Goal: Check status: Check status

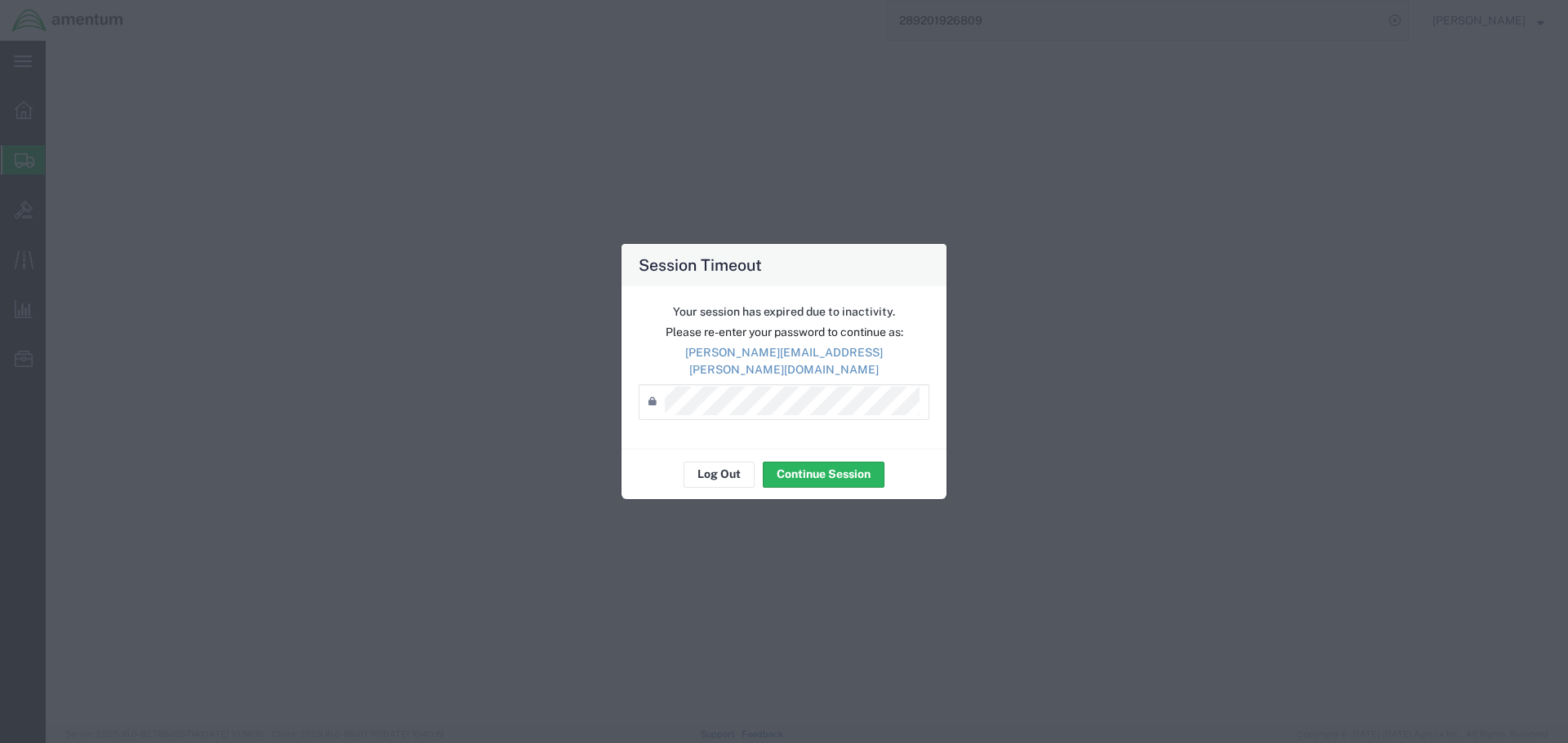
select select "SKID"
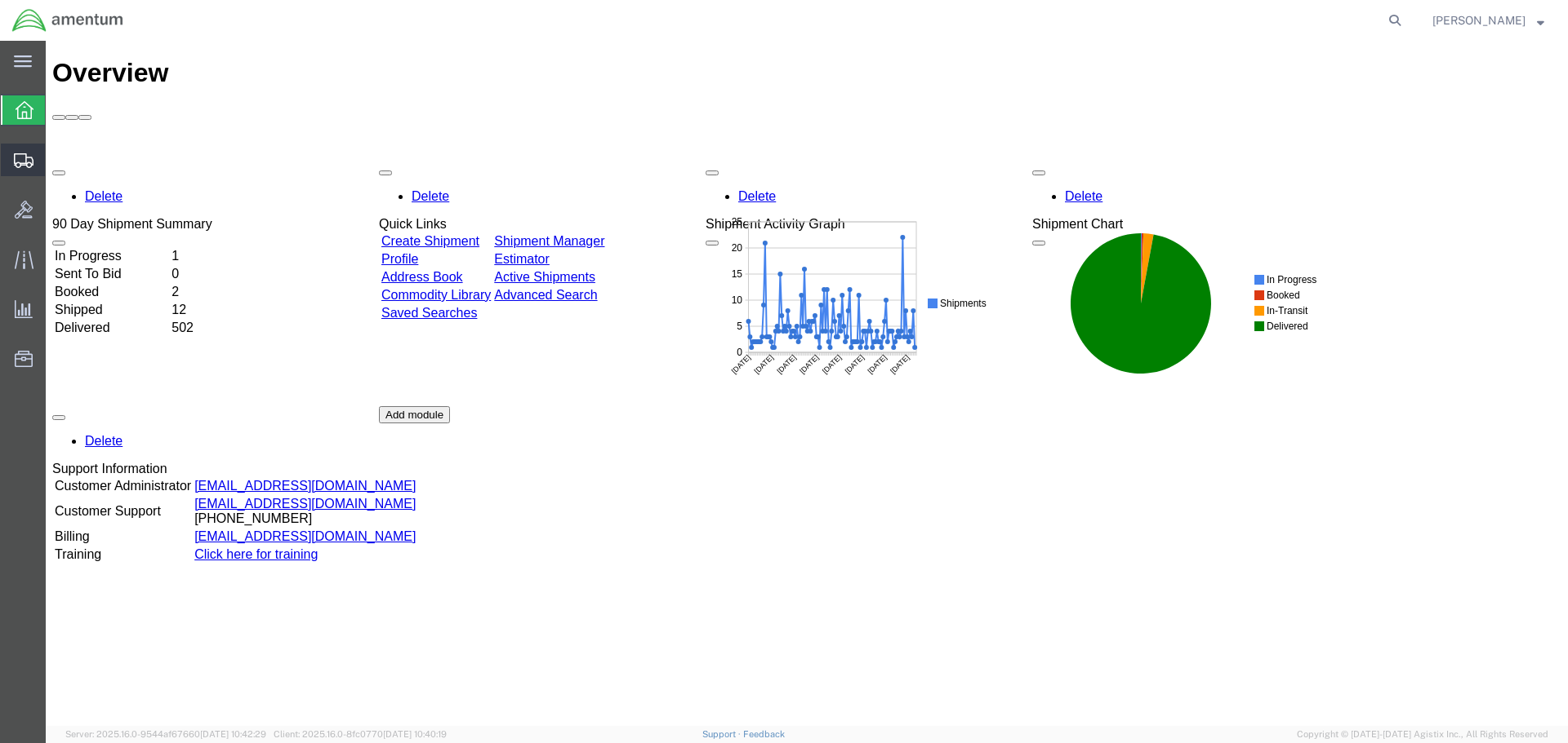
click at [0, 0] on span "Shipment Manager" at bounding box center [0, 0] width 0 height 0
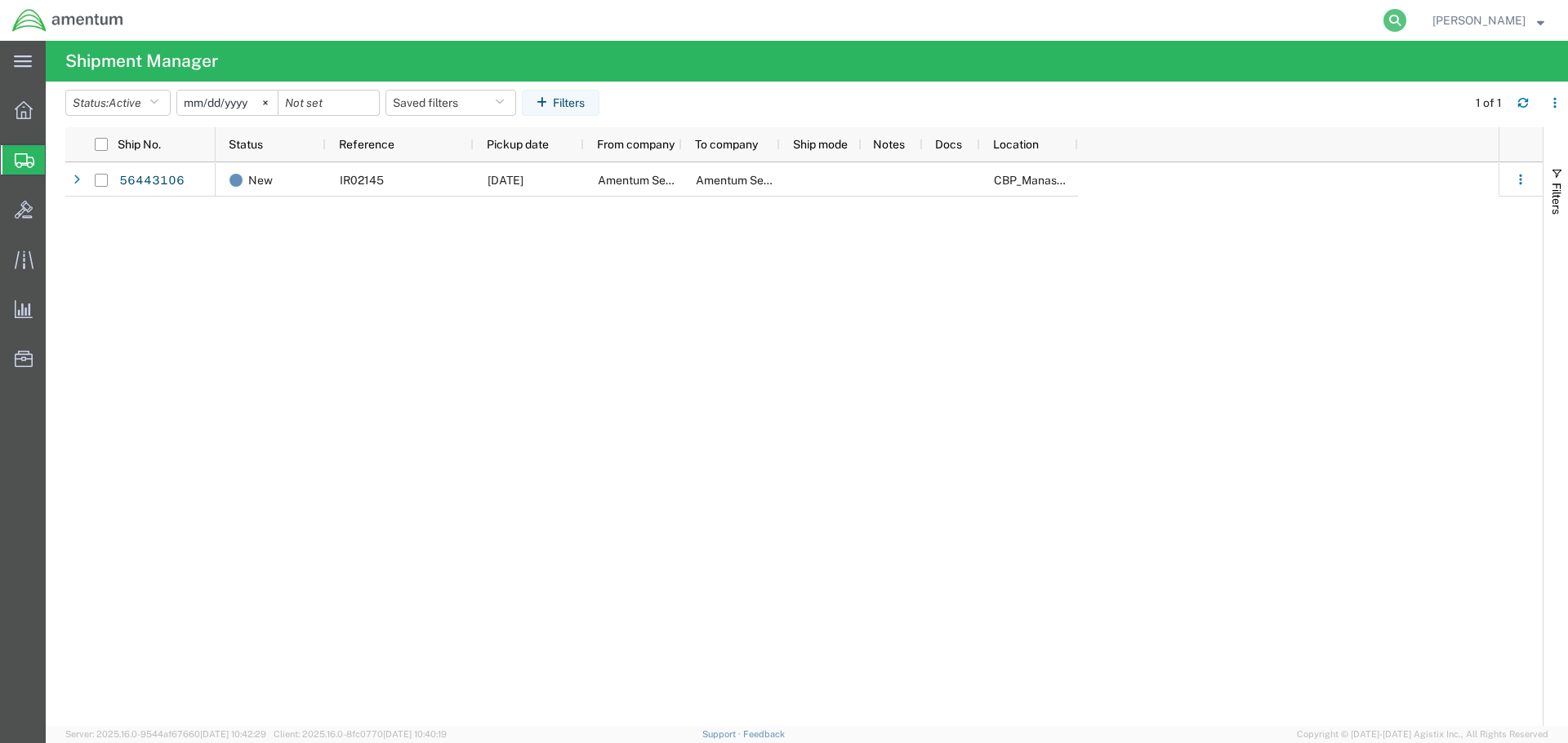
click at [1406, 17] on icon at bounding box center [1394, 20] width 23 height 23
type input "391998372883"
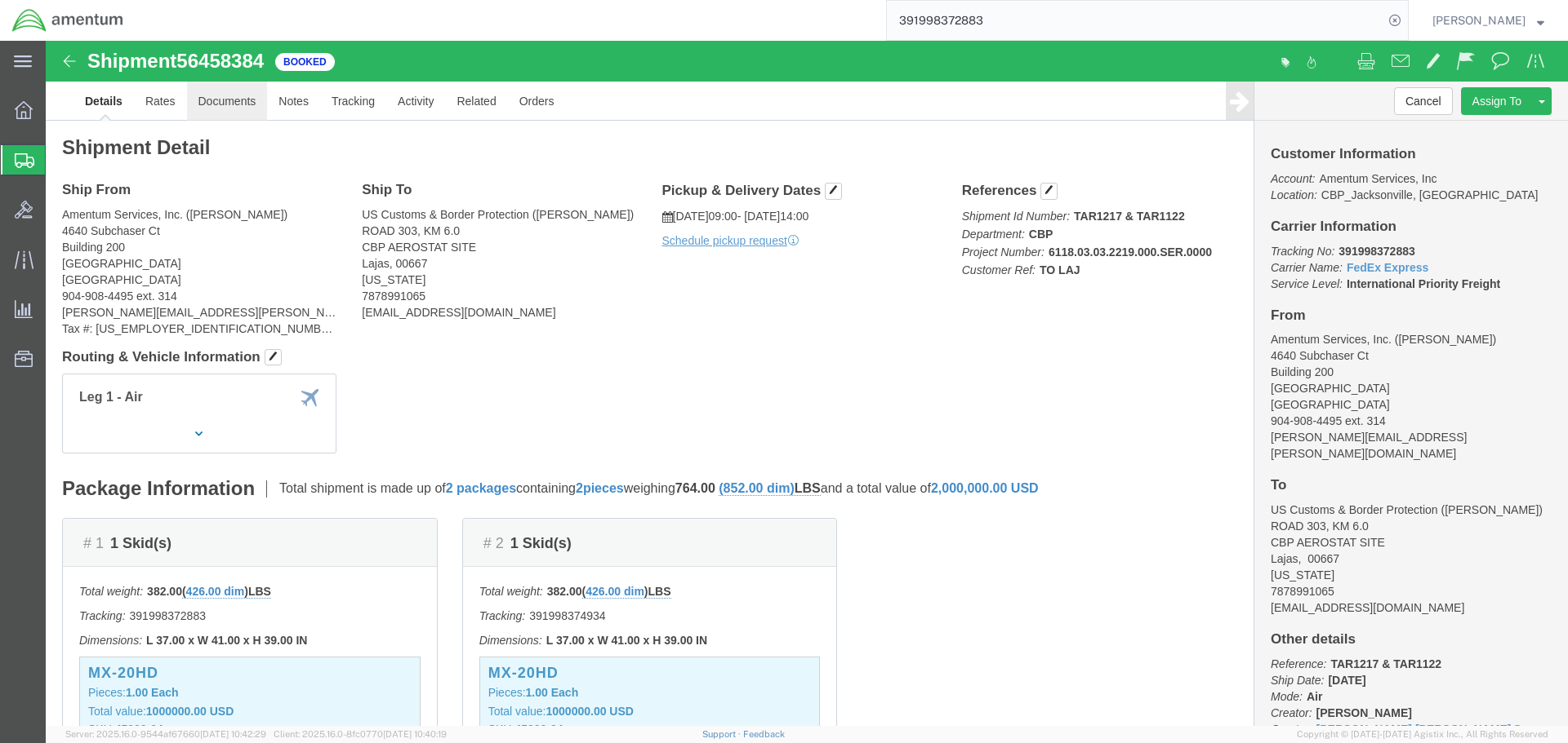
click link "Documents"
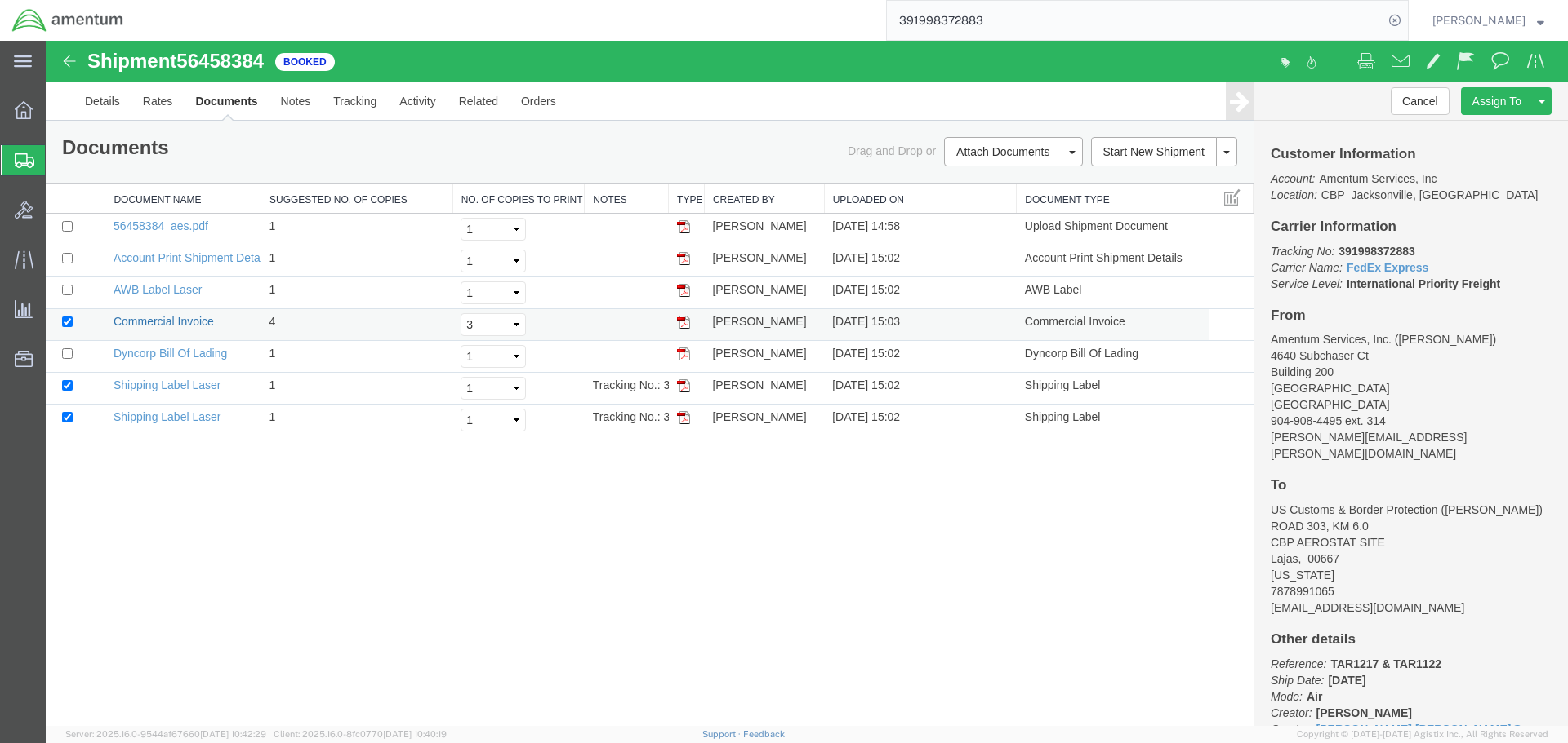
click at [160, 319] on link "Commercial Invoice" at bounding box center [163, 321] width 100 height 13
click at [619, 544] on div "Shipment 56458384 7 of 7 Booked Details Rates Documents Notes Tracking Activity…" at bounding box center [806, 383] width 1521 height 685
click at [485, 355] on select "Select 1 2 3 4 5" at bounding box center [493, 356] width 66 height 23
click at [207, 353] on link "Dyncorp Bill Of Lading" at bounding box center [170, 353] width 113 height 13
click at [841, 560] on div "Shipment 56458384 7 of 7 Booked Details Rates Documents Notes Tracking Activity…" at bounding box center [806, 383] width 1521 height 685
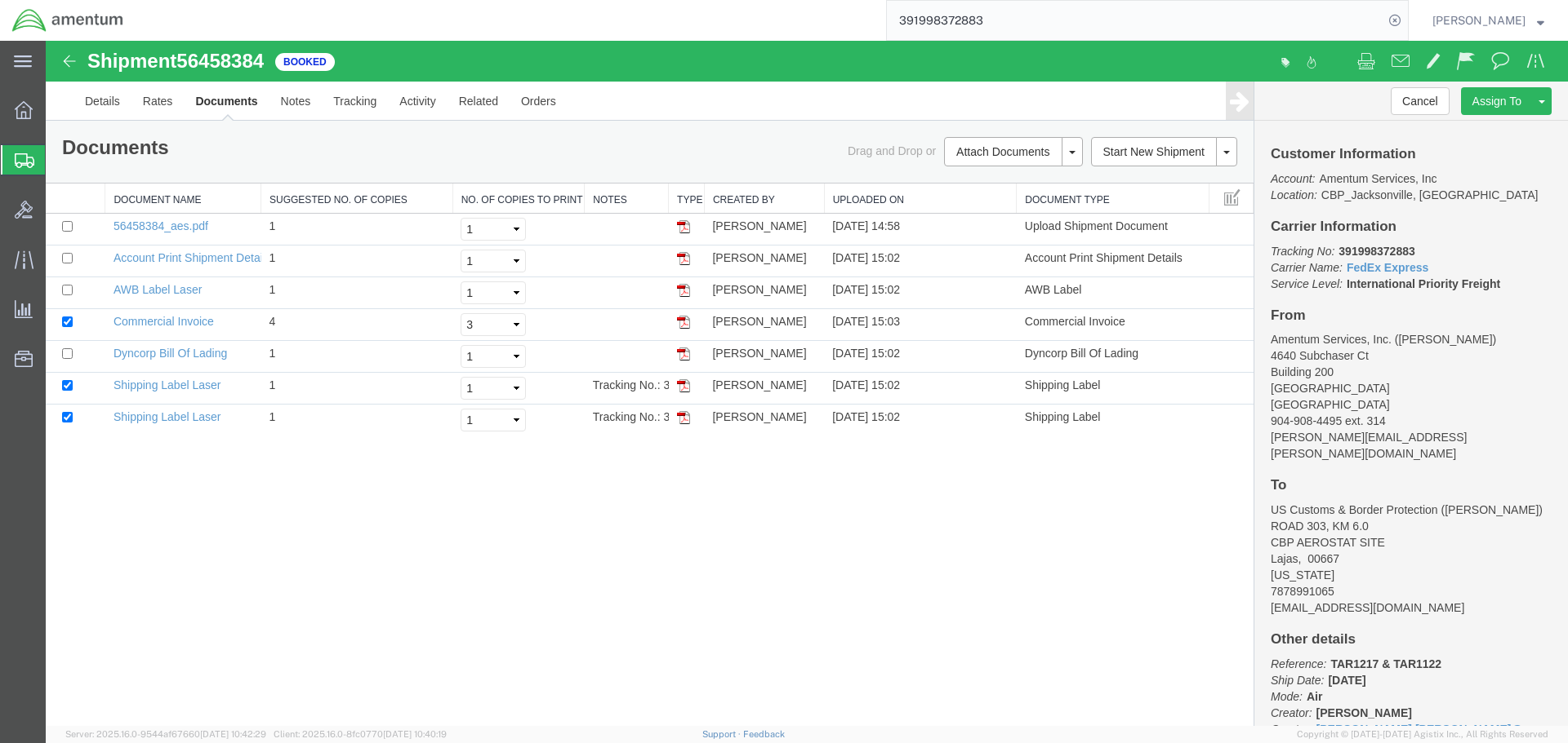
click at [247, 486] on div "Shipment 56458384 7 of 7 Booked Details Rates Documents Notes Tracking Activity…" at bounding box center [806, 383] width 1521 height 685
click at [175, 289] on link "AWB Label Laser" at bounding box center [157, 289] width 89 height 13
click at [102, 105] on link "Details" at bounding box center [101, 100] width 58 height 39
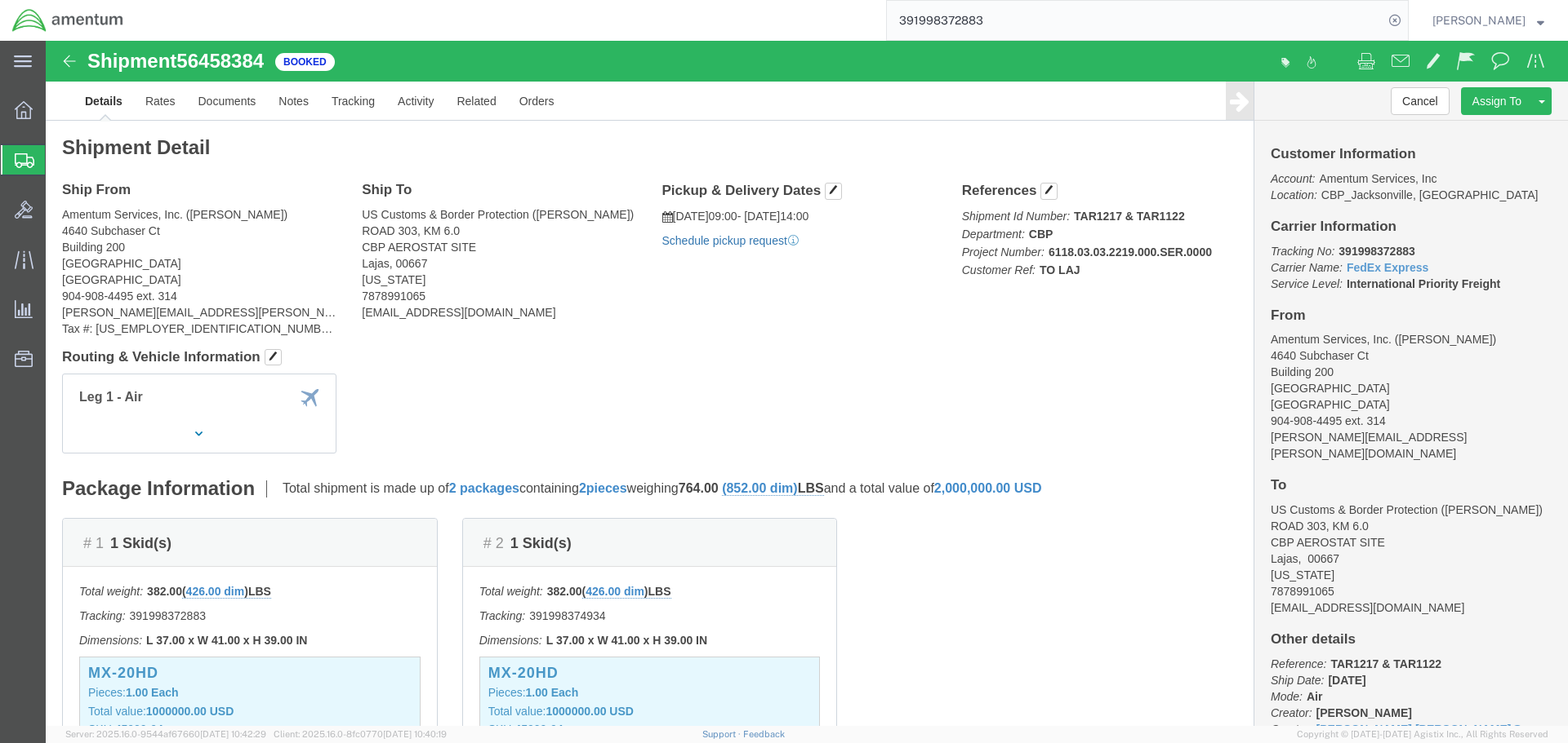
click link "Schedule pickup request"
